Goal: Task Accomplishment & Management: Manage account settings

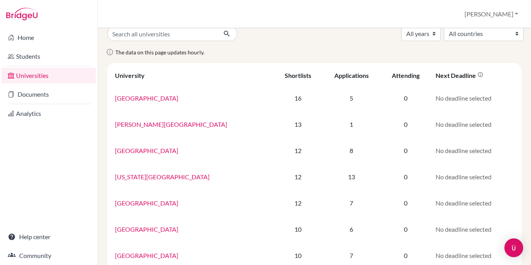
scroll to position [7, 0]
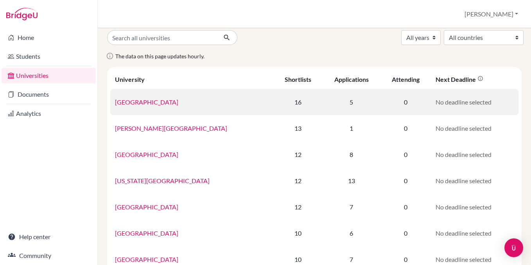
click at [165, 104] on link "University of Edinburgh" at bounding box center [146, 101] width 63 height 7
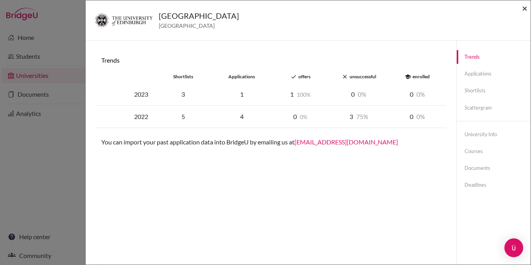
click at [523, 9] on span "×" at bounding box center [524, 7] width 5 height 11
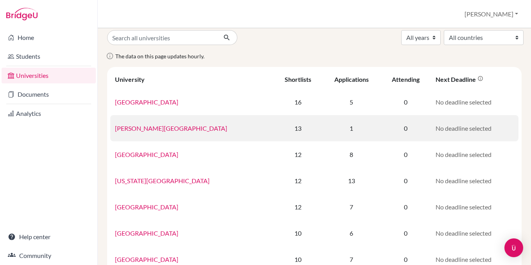
scroll to position [0, 0]
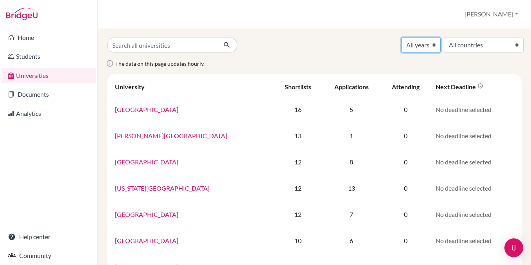
click at [417, 45] on select "All years 2027 2026 2025 2024 2023 2022 2016" at bounding box center [421, 45] width 40 height 15
select select "2026"
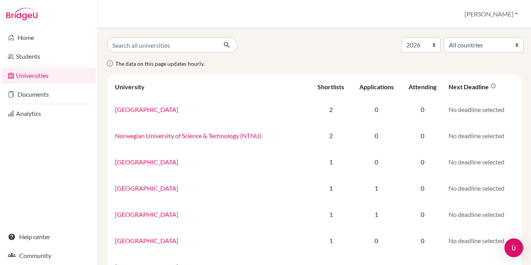
select select "2026"
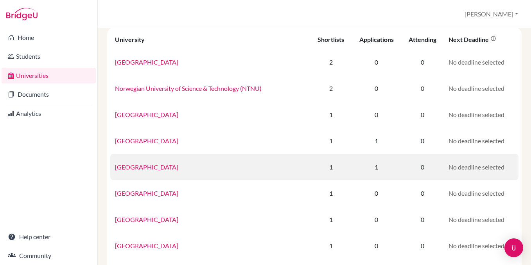
scroll to position [48, 0]
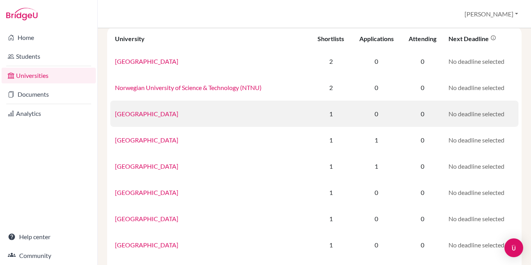
click at [155, 113] on link "American University of Paris" at bounding box center [146, 113] width 63 height 7
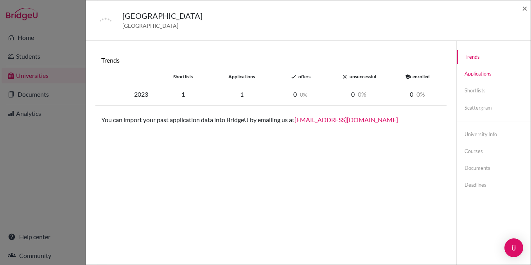
click at [488, 80] on link "Applications" at bounding box center [494, 74] width 74 height 14
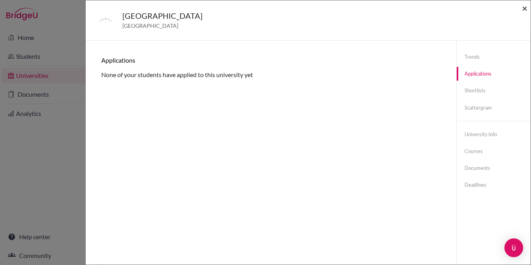
click at [523, 12] on span "×" at bounding box center [524, 7] width 5 height 11
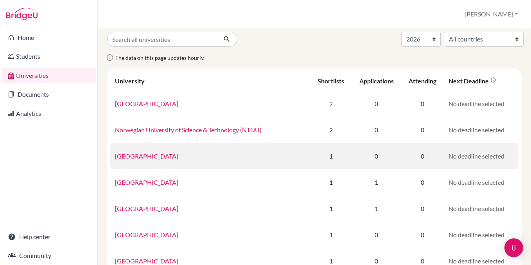
scroll to position [0, 0]
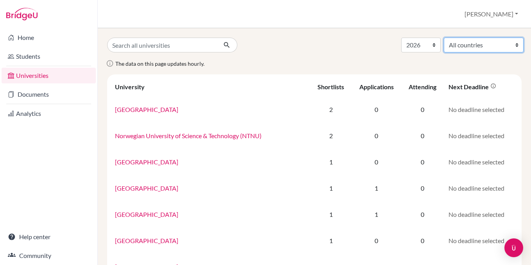
click at [444, 45] on select "All countries Australia Austria Belgium Canada Czech Republic Denmark Finland F…" at bounding box center [484, 45] width 80 height 15
click at [411, 45] on select "All years 2027 2026 2025 2024 2023 2022 2016" at bounding box center [421, 45] width 40 height 15
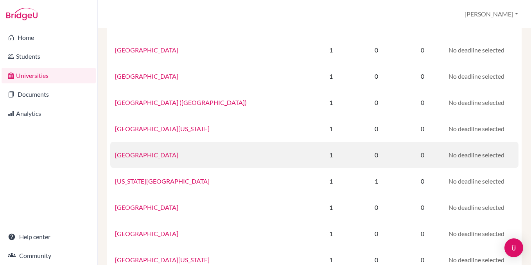
scroll to position [264, 0]
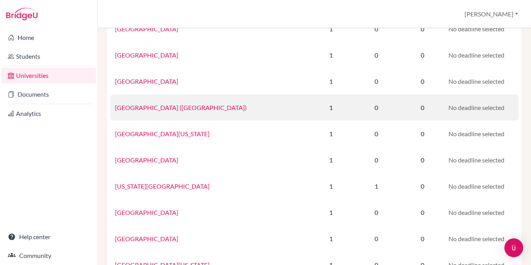
click at [162, 107] on link "IE University (Madrid)" at bounding box center [181, 107] width 132 height 7
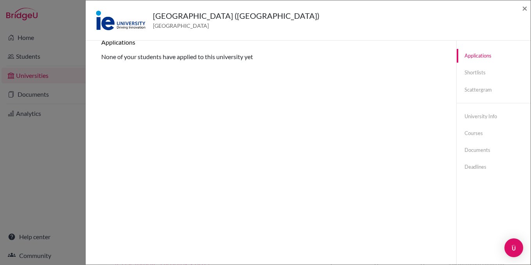
scroll to position [0, 0]
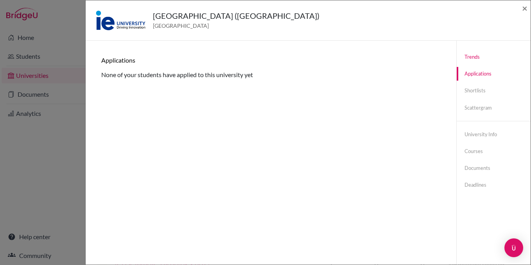
click at [473, 56] on link "Trends" at bounding box center [494, 57] width 74 height 14
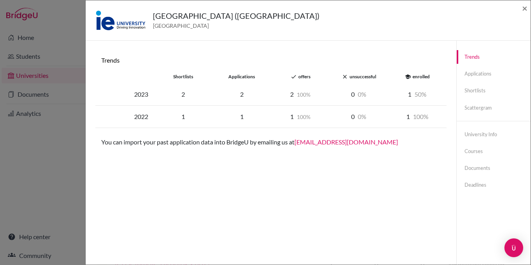
click at [523, 14] on div "×" at bounding box center [524, 21] width 5 height 34
click at [521, 7] on div "IE University (Madrid) Spain ×" at bounding box center [308, 21] width 439 height 34
click at [523, 10] on span "×" at bounding box center [524, 7] width 5 height 11
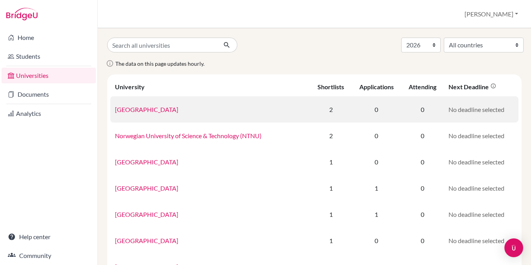
click at [321, 106] on td "2" at bounding box center [331, 109] width 41 height 26
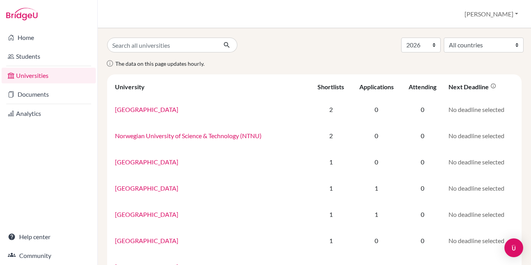
click at [321, 93] on th "Shortlists" at bounding box center [331, 86] width 41 height 19
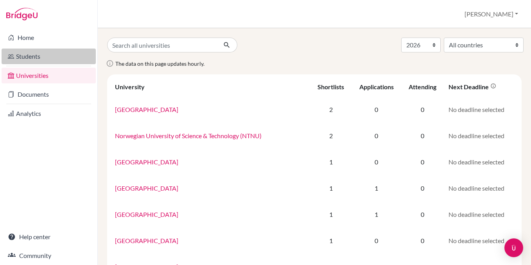
click at [43, 52] on link "Students" at bounding box center [49, 57] width 94 height 16
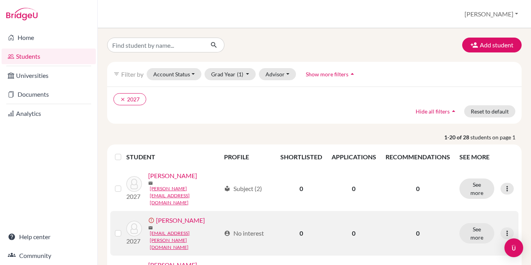
click at [167, 216] on link "[PERSON_NAME]" at bounding box center [180, 220] width 49 height 9
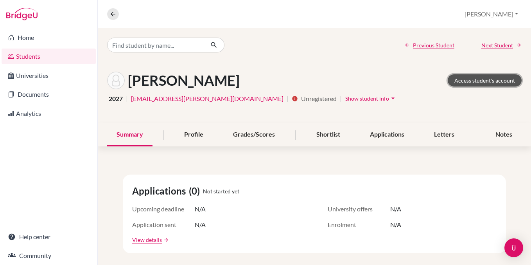
click at [469, 77] on link "Access student's account" at bounding box center [485, 80] width 74 height 12
click at [117, 17] on button at bounding box center [113, 14] width 12 height 12
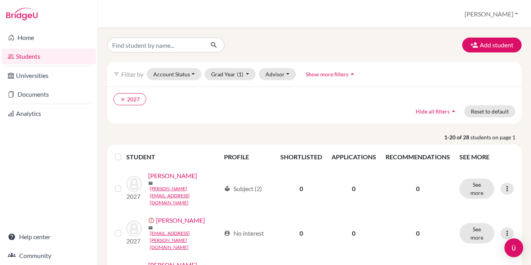
scroll to position [11, 0]
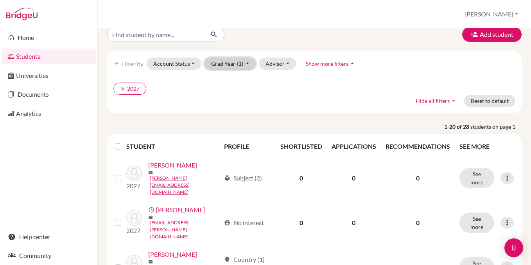
click at [231, 67] on button "Grad Year (1)" at bounding box center [231, 64] width 52 height 12
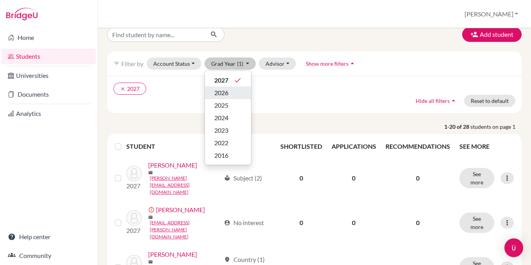
click at [229, 92] on div "2026" at bounding box center [227, 92] width 27 height 9
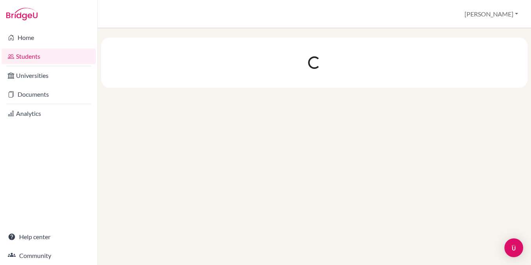
scroll to position [0, 0]
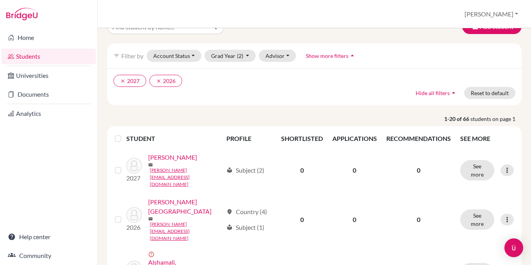
scroll to position [6, 0]
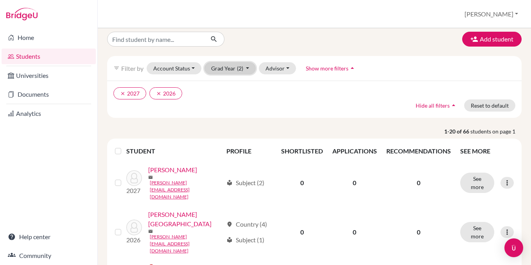
click at [235, 72] on button "Grad Year (2)" at bounding box center [231, 68] width 52 height 12
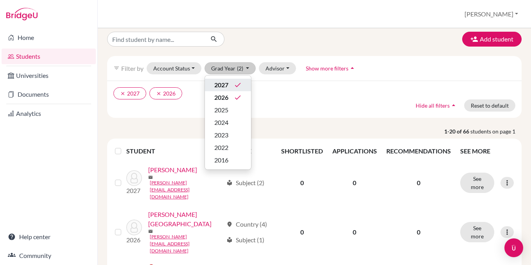
click at [230, 86] on div "2027 done" at bounding box center [227, 84] width 27 height 9
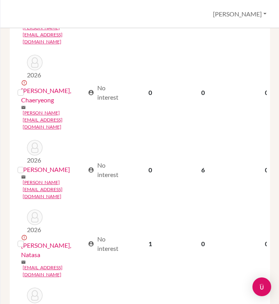
scroll to position [1124, 0]
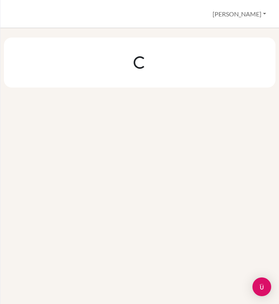
scroll to position [0, 0]
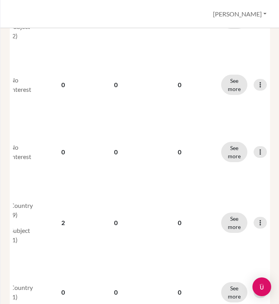
scroll to position [0, 93]
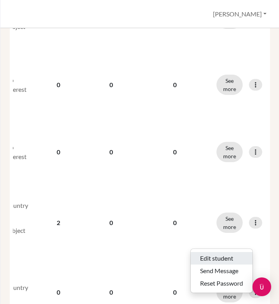
click at [230, 252] on button "Edit student" at bounding box center [222, 258] width 62 height 13
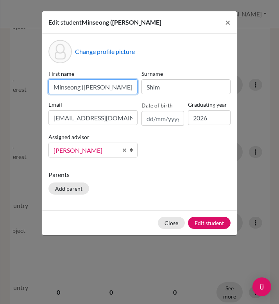
click at [87, 88] on input "Minseong ([PERSON_NAME])" at bounding box center [93, 86] width 89 height 15
type input "Minseong ([PERSON_NAME])"
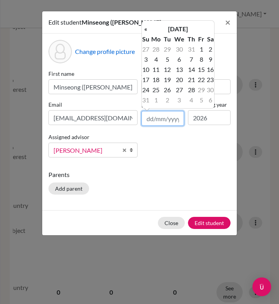
click at [162, 119] on input "text" at bounding box center [163, 118] width 43 height 15
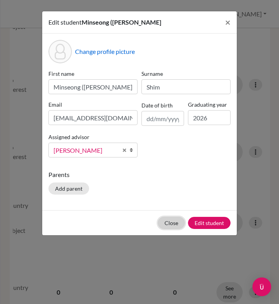
click at [167, 219] on button "Close" at bounding box center [171, 223] width 27 height 12
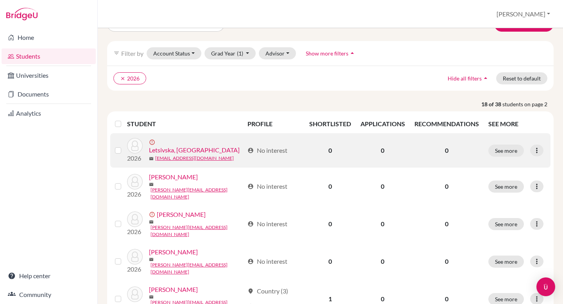
scroll to position [29, 0]
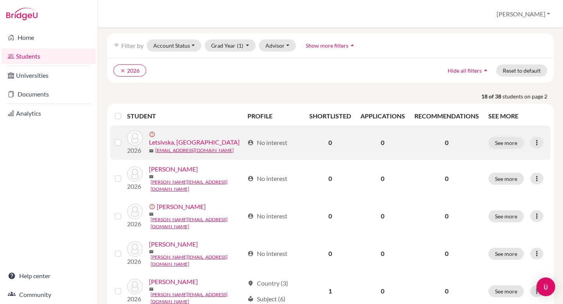
click at [124, 138] on label at bounding box center [124, 138] width 0 height 0
click at [0, 0] on input "checkbox" at bounding box center [0, 0] width 0 height 0
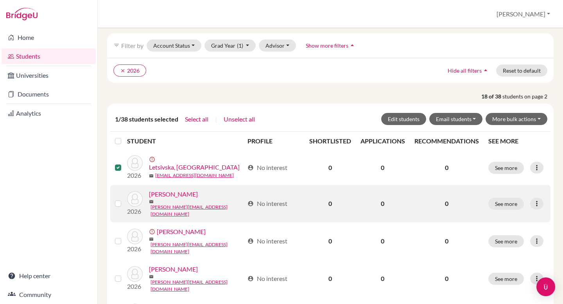
click at [124, 199] on label at bounding box center [124, 199] width 0 height 0
click at [0, 0] on input "checkbox" at bounding box center [0, 0] width 0 height 0
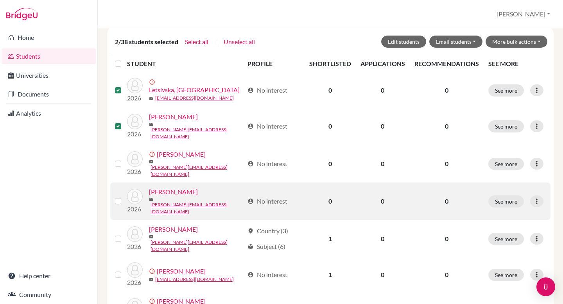
click at [124, 197] on label at bounding box center [124, 197] width 0 height 0
click at [0, 0] on input "checkbox" at bounding box center [0, 0] width 0 height 0
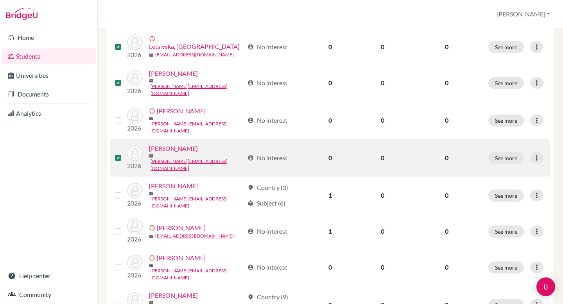
scroll to position [150, 0]
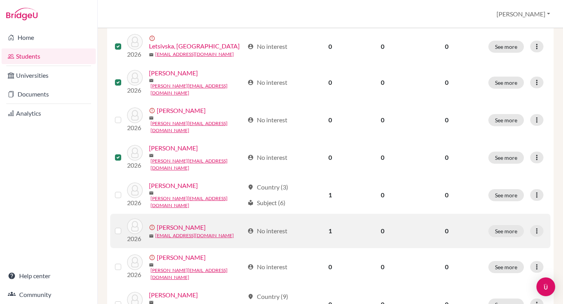
click at [124, 227] on label at bounding box center [124, 227] width 0 height 0
click at [0, 0] on input "checkbox" at bounding box center [0, 0] width 0 height 0
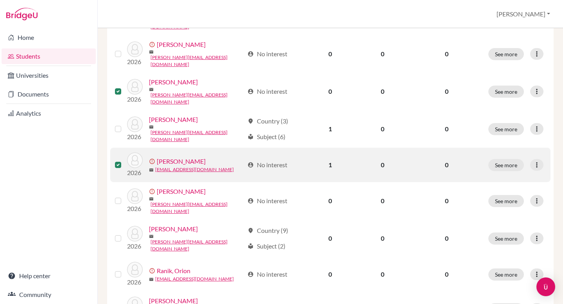
scroll to position [248, 0]
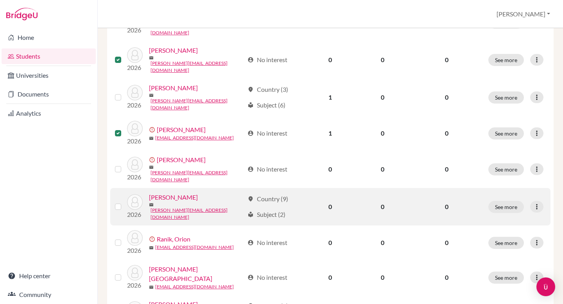
click at [124, 202] on label at bounding box center [124, 202] width 0 height 0
click at [0, 0] on input "checkbox" at bounding box center [0, 0] width 0 height 0
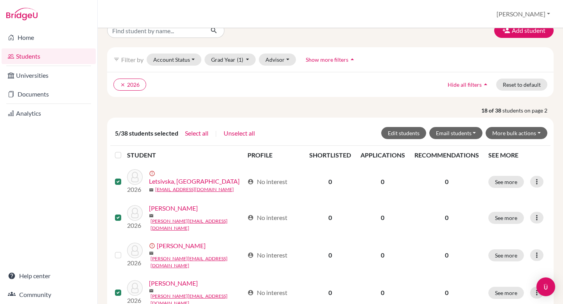
scroll to position [2, 0]
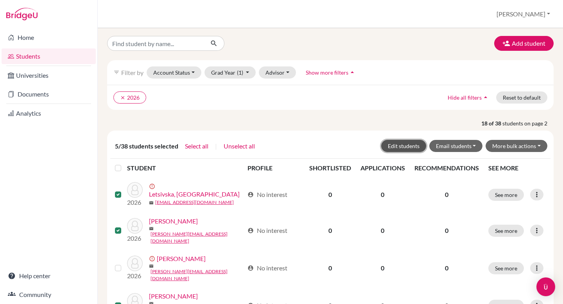
click at [413, 147] on button "Edit students" at bounding box center [403, 146] width 45 height 12
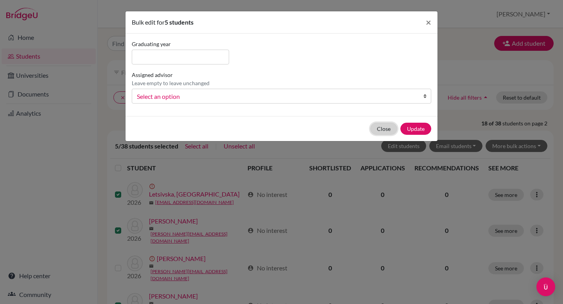
click at [390, 132] on button "Close" at bounding box center [384, 129] width 27 height 12
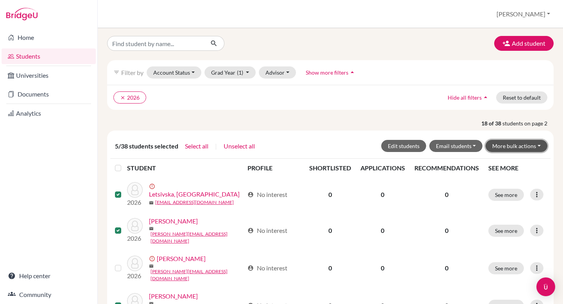
click at [517, 148] on button "More bulk actions" at bounding box center [517, 146] width 62 height 12
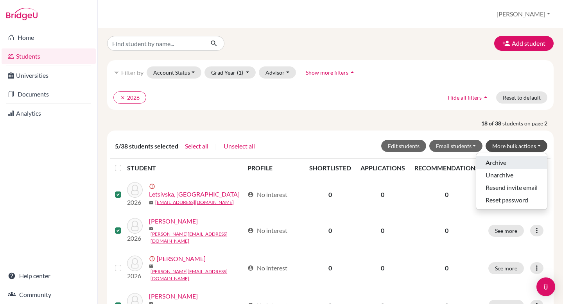
click at [495, 162] on button "Archive" at bounding box center [512, 162] width 71 height 13
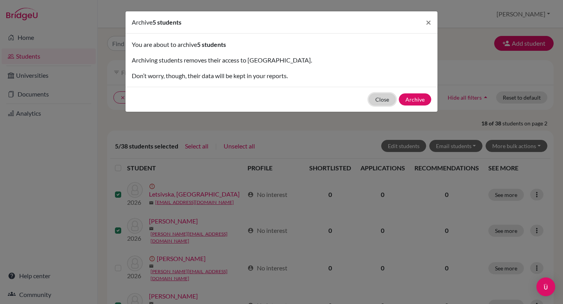
click at [380, 100] on button "Close" at bounding box center [382, 100] width 27 height 12
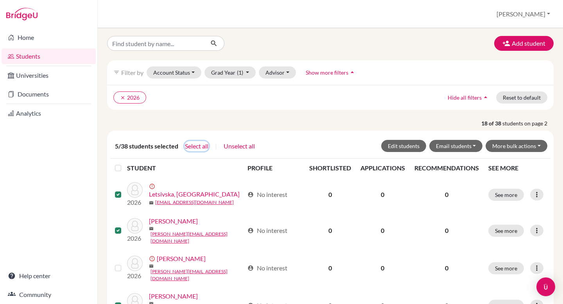
click at [195, 147] on button "Select all" at bounding box center [197, 146] width 24 height 10
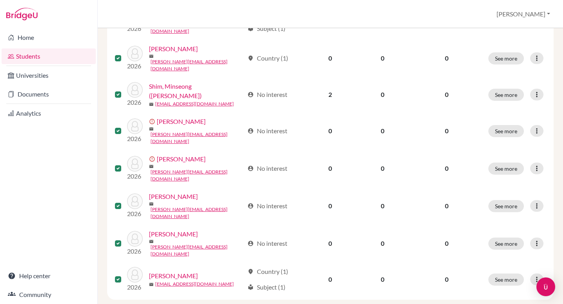
scroll to position [547, 0]
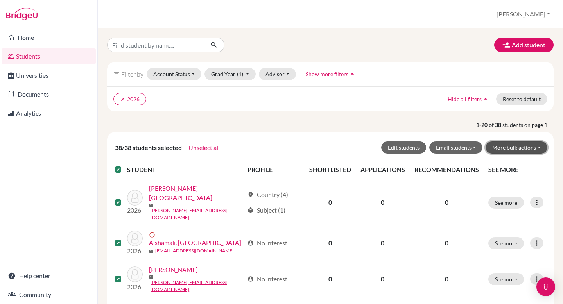
click at [498, 147] on button "More bulk actions" at bounding box center [517, 148] width 62 height 12
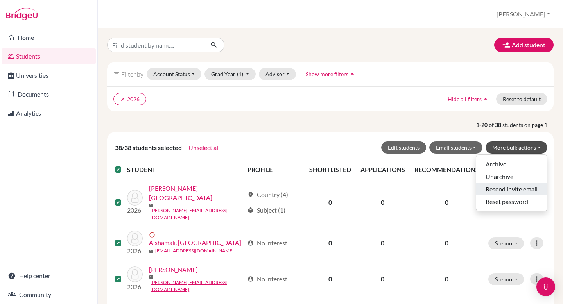
click at [495, 186] on button "Resend invite email" at bounding box center [512, 189] width 71 height 13
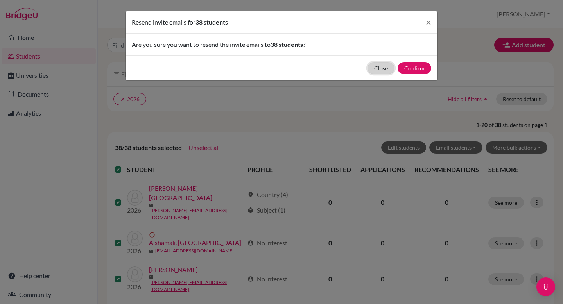
click at [390, 65] on button "Close" at bounding box center [381, 68] width 27 height 12
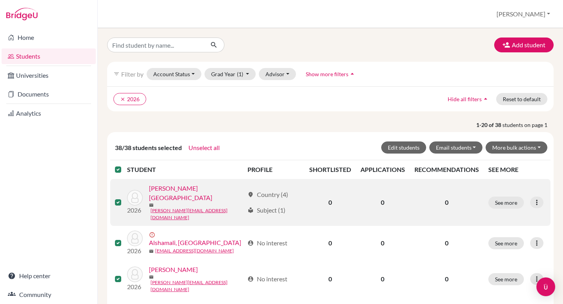
click at [124, 198] on label at bounding box center [124, 198] width 0 height 0
click at [0, 0] on input "checkbox" at bounding box center [0, 0] width 0 height 0
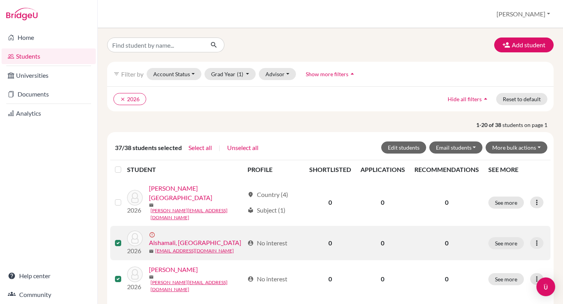
click at [124, 239] on label at bounding box center [124, 239] width 0 height 0
click at [0, 0] on input "checkbox" at bounding box center [0, 0] width 0 height 0
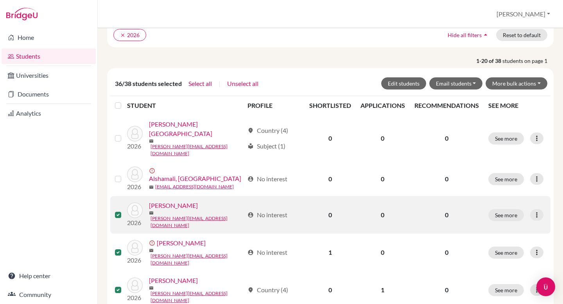
click at [124, 210] on label at bounding box center [124, 210] width 0 height 0
click at [0, 0] on input "checkbox" at bounding box center [0, 0] width 0 height 0
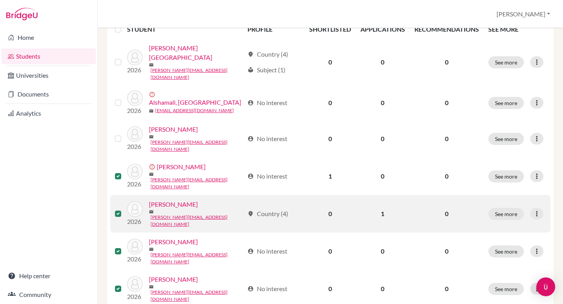
scroll to position [140, 0]
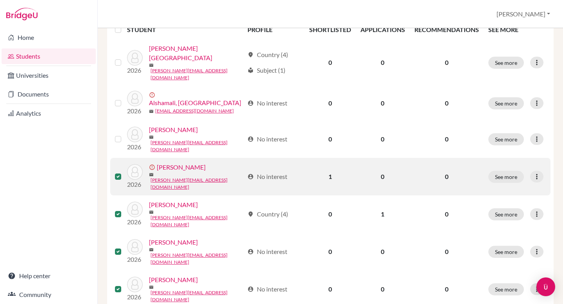
click at [124, 172] on label at bounding box center [124, 172] width 0 height 0
click at [0, 0] on input "checkbox" at bounding box center [0, 0] width 0 height 0
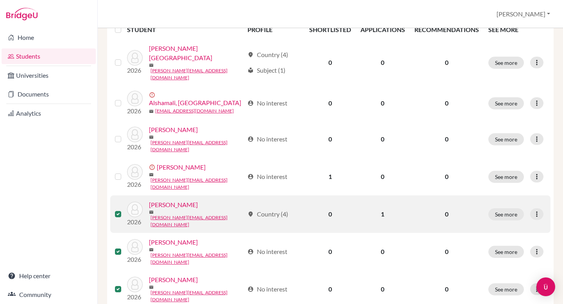
click at [124, 210] on label at bounding box center [124, 210] width 0 height 0
click at [0, 0] on input "checkbox" at bounding box center [0, 0] width 0 height 0
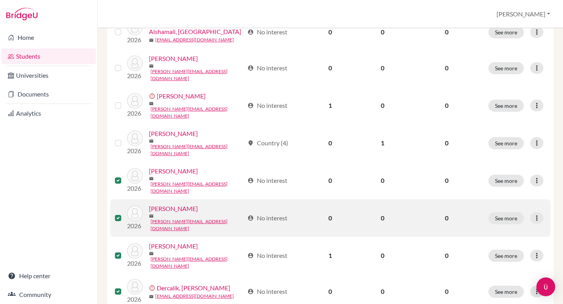
scroll to position [215, 0]
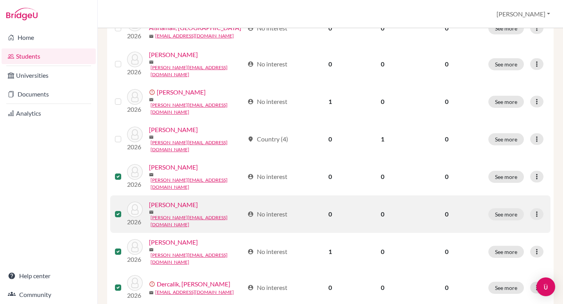
click at [124, 210] on label at bounding box center [124, 210] width 0 height 0
click at [0, 0] on input "checkbox" at bounding box center [0, 0] width 0 height 0
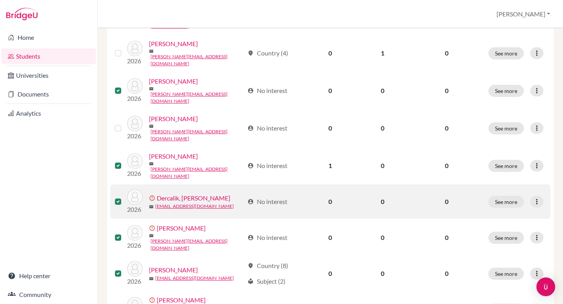
scroll to position [340, 0]
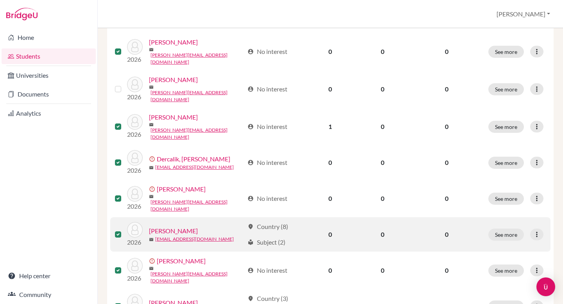
click at [124, 230] on label at bounding box center [124, 230] width 0 height 0
click at [0, 0] on input "checkbox" at bounding box center [0, 0] width 0 height 0
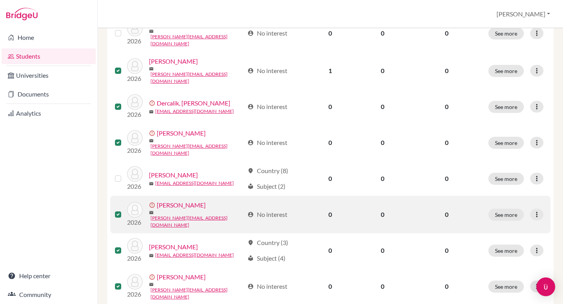
scroll to position [399, 0]
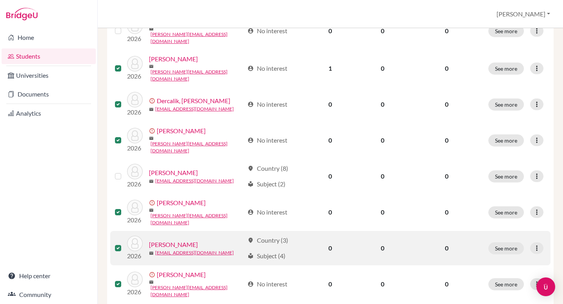
click at [124, 244] on label at bounding box center [124, 244] width 0 height 0
click at [0, 0] on input "checkbox" at bounding box center [0, 0] width 0 height 0
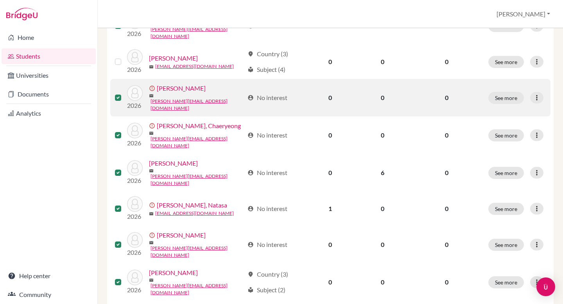
scroll to position [590, 0]
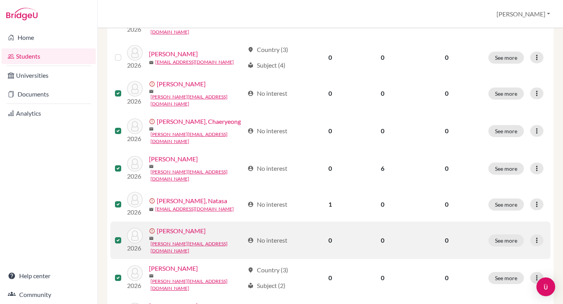
click at [124, 236] on label at bounding box center [124, 236] width 0 height 0
click at [0, 0] on input "checkbox" at bounding box center [0, 0] width 0 height 0
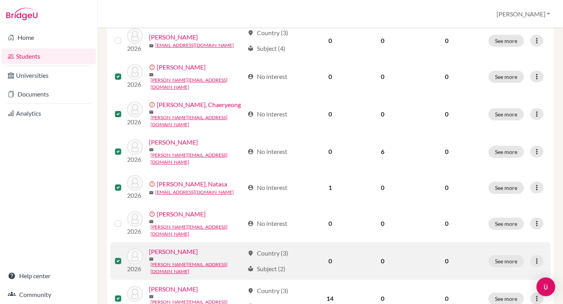
scroll to position [616, 0]
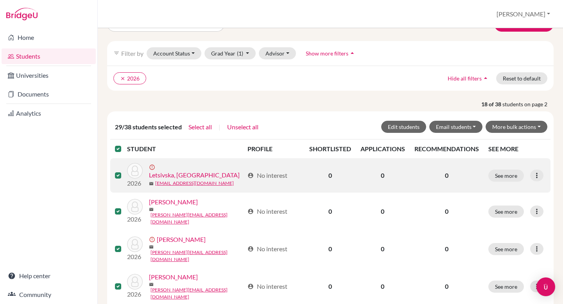
scroll to position [21, 0]
click at [124, 171] on label at bounding box center [124, 171] width 0 height 0
click at [0, 0] on input "checkbox" at bounding box center [0, 0] width 0 height 0
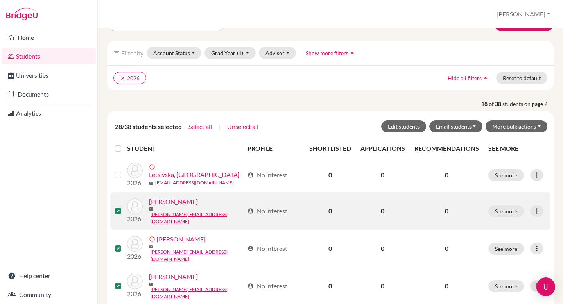
click at [124, 207] on label at bounding box center [124, 207] width 0 height 0
click at [0, 0] on input "checkbox" at bounding box center [0, 0] width 0 height 0
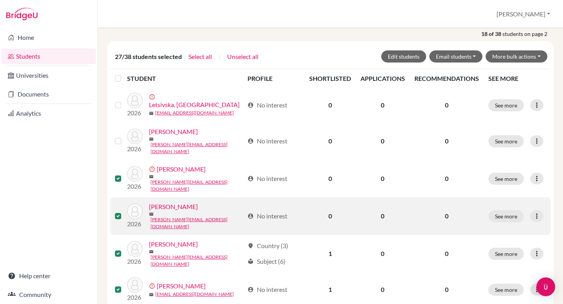
scroll to position [93, 0]
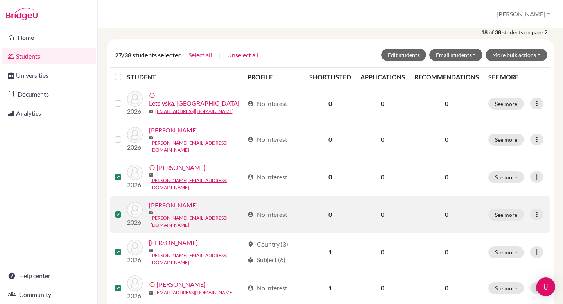
click at [124, 210] on label at bounding box center [124, 210] width 0 height 0
click at [0, 0] on input "checkbox" at bounding box center [0, 0] width 0 height 0
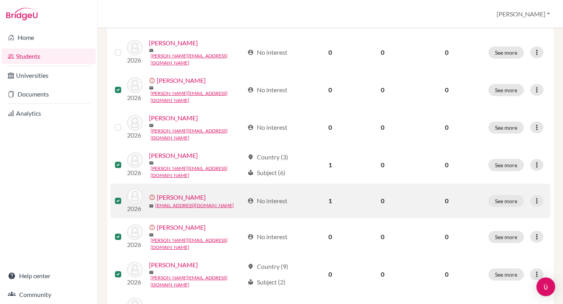
scroll to position [198, 0]
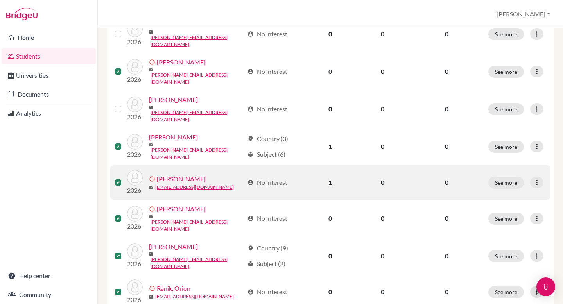
click at [124, 178] on label at bounding box center [124, 178] width 0 height 0
click at [0, 0] on input "checkbox" at bounding box center [0, 0] width 0 height 0
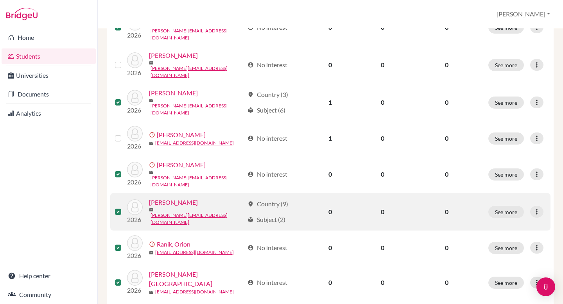
scroll to position [255, 0]
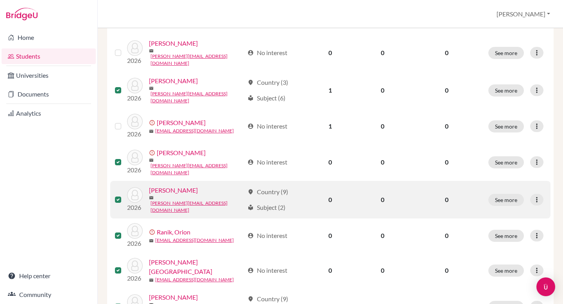
click at [124, 195] on label at bounding box center [124, 195] width 0 height 0
click at [0, 0] on input "checkbox" at bounding box center [0, 0] width 0 height 0
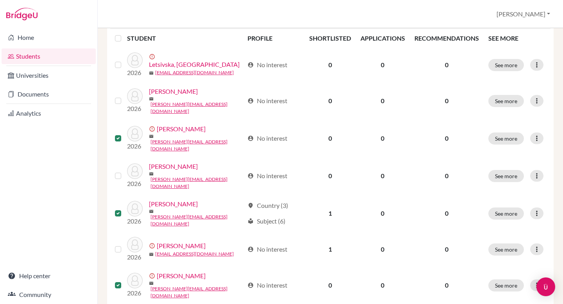
scroll to position [0, 0]
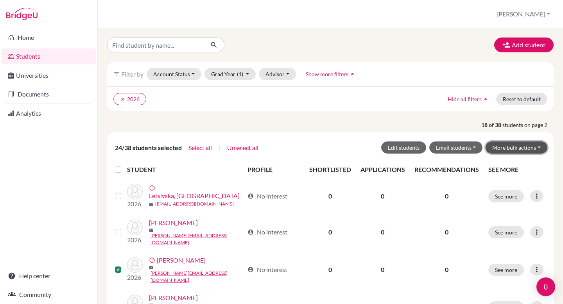
click at [504, 149] on button "More bulk actions" at bounding box center [517, 148] width 62 height 12
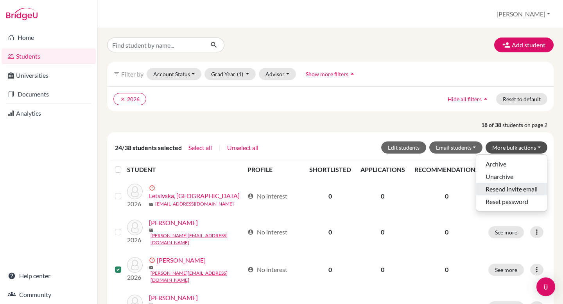
click at [500, 192] on button "Resend invite email" at bounding box center [512, 189] width 71 height 13
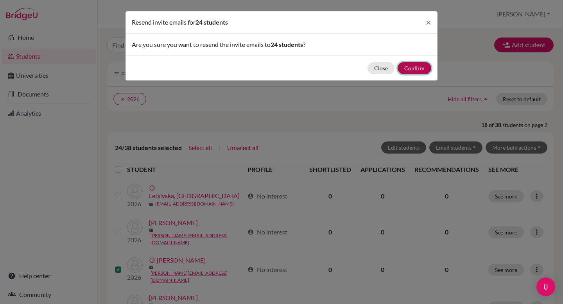
click at [410, 71] on button "Confirm" at bounding box center [415, 68] width 34 height 12
